Goal: Transaction & Acquisition: Purchase product/service

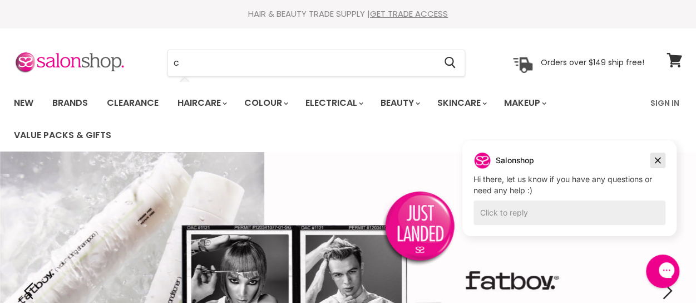
drag, startPoint x: 658, startPoint y: 162, endPoint x: 1086, endPoint y: 283, distance: 444.7
click at [658, 162] on icon "Dismiss campaign" at bounding box center [657, 160] width 11 height 13
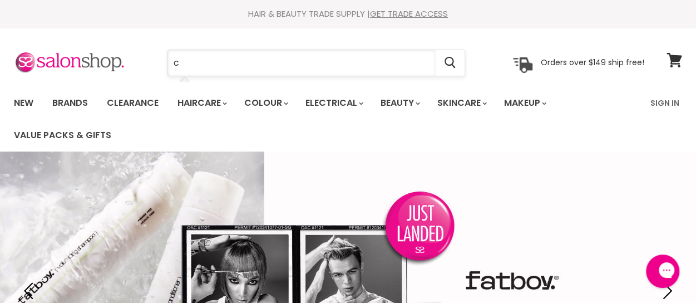
click at [256, 60] on input "c" at bounding box center [301, 63] width 267 height 26
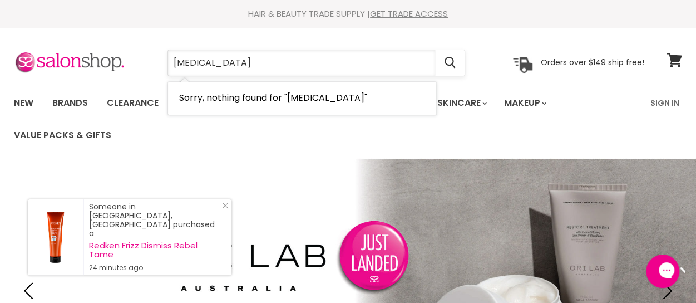
type input "criket"
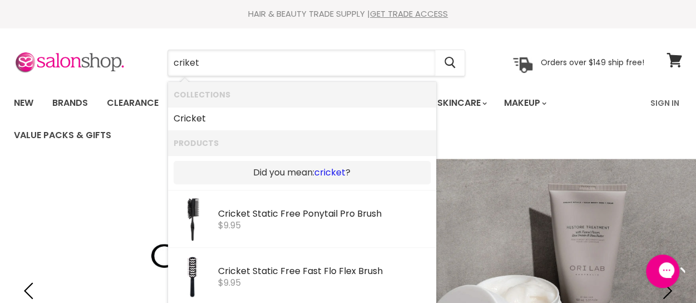
click at [337, 170] on link "cricket" at bounding box center [329, 172] width 31 height 12
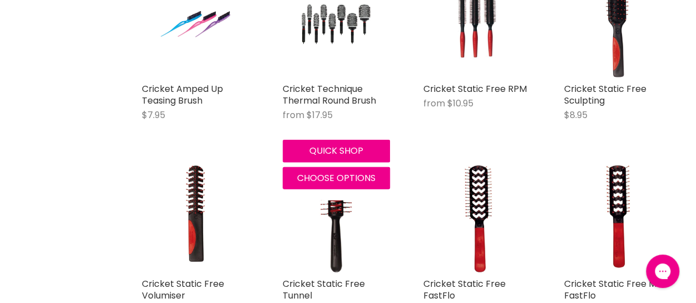
scroll to position [1446, 0]
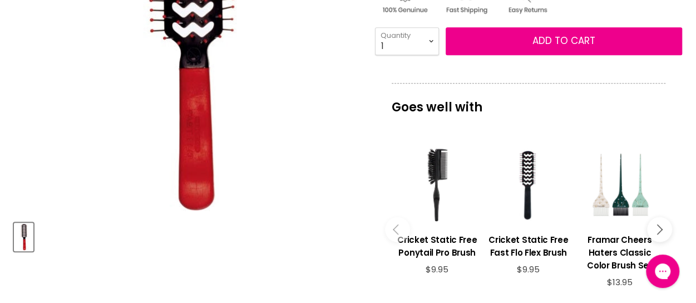
scroll to position [223, 0]
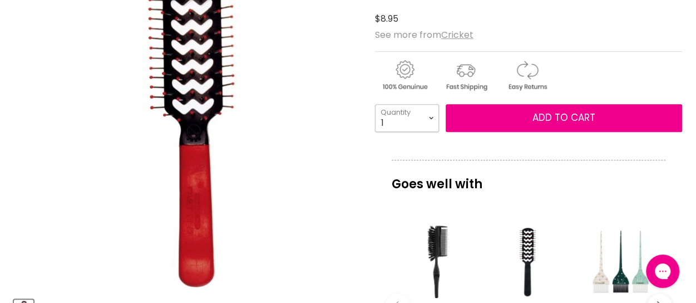
click at [429, 114] on select "1 2 3 4 5 6 7 8 9 10+" at bounding box center [407, 118] width 64 height 28
select select "2"
click at [375, 104] on select "1 2 3 4 5 6 7 8 9 10+" at bounding box center [407, 118] width 64 height 28
type input "2"
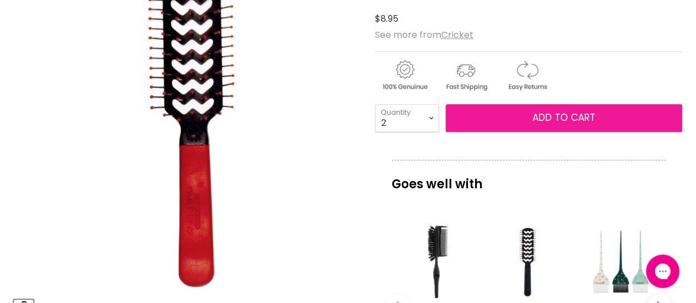
click at [498, 115] on button "Add to cart" at bounding box center [564, 118] width 236 height 28
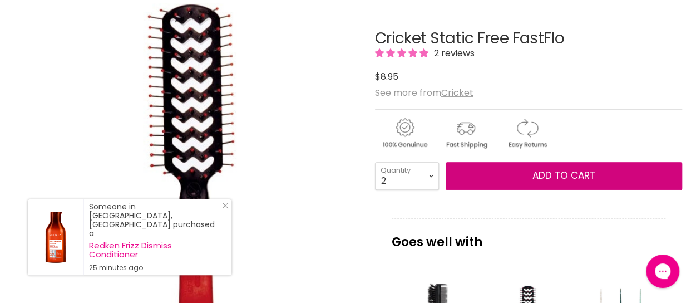
scroll to position [167, 0]
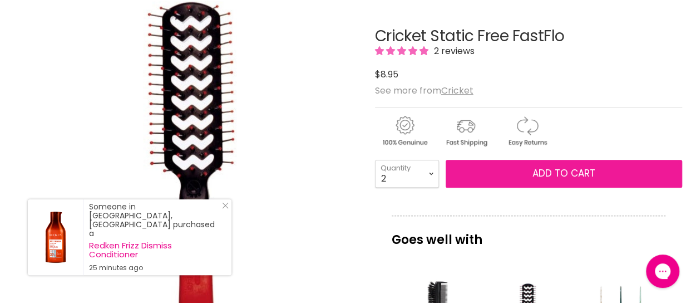
click at [499, 171] on button "Add to cart" at bounding box center [564, 174] width 236 height 28
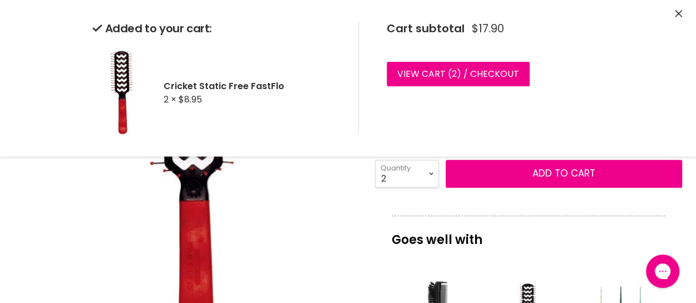
click at [676, 16] on icon "Close" at bounding box center [678, 13] width 7 height 7
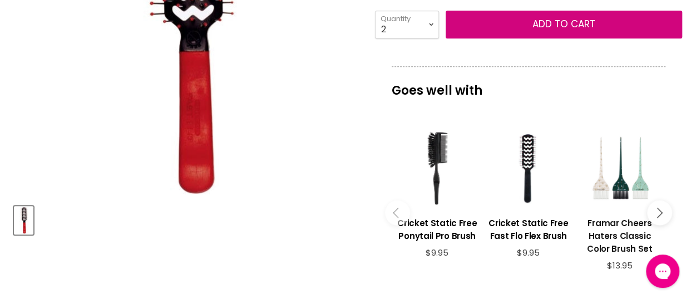
scroll to position [334, 0]
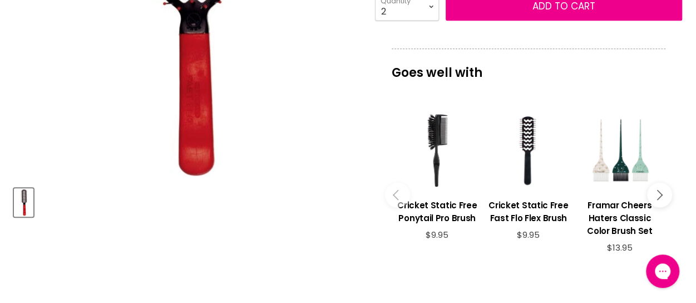
click at [659, 197] on button "Main content" at bounding box center [659, 194] width 25 height 25
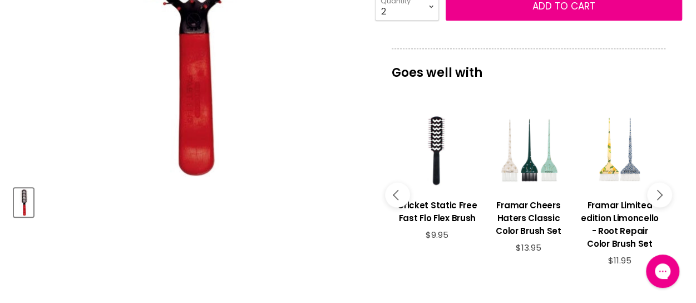
click at [659, 197] on button "Main content" at bounding box center [659, 194] width 25 height 25
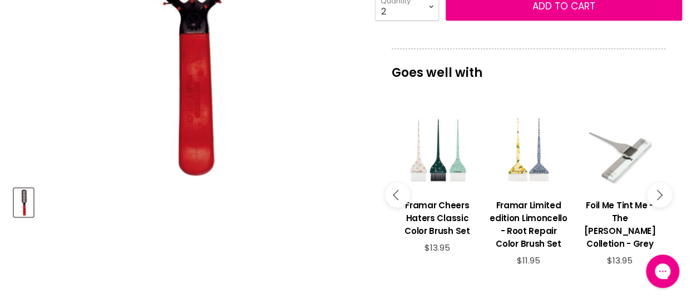
click at [659, 197] on button "Main content" at bounding box center [659, 194] width 25 height 25
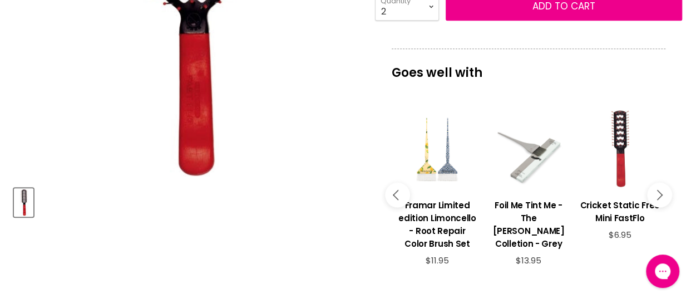
click at [624, 147] on div "Main content" at bounding box center [620, 150] width 80 height 80
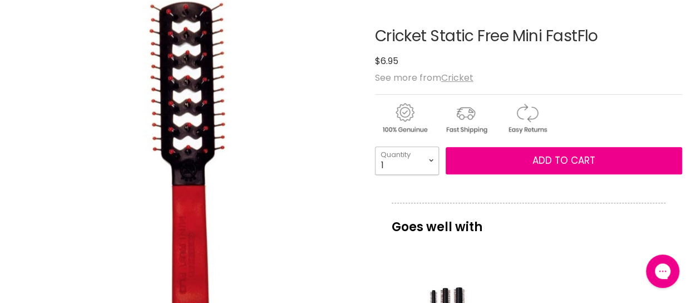
click at [429, 161] on select "1 2 3 4 5 6 7 8 9 10+" at bounding box center [407, 160] width 64 height 28
select select "2"
click at [375, 146] on select "1 2 3 4 5 6 7 8 9 10+" at bounding box center [407, 160] width 64 height 28
type input "2"
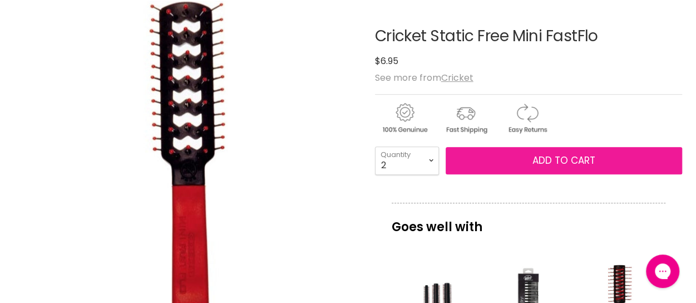
click at [555, 154] on span "Add to cart" at bounding box center [563, 160] width 63 height 13
click at [542, 159] on span "Add to cart" at bounding box center [563, 160] width 63 height 13
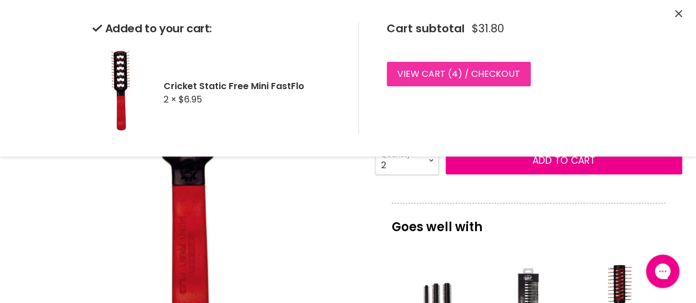
click at [478, 71] on link "View cart ( 4 ) / Checkout" at bounding box center [459, 74] width 144 height 24
